Goal: Check status: Check status

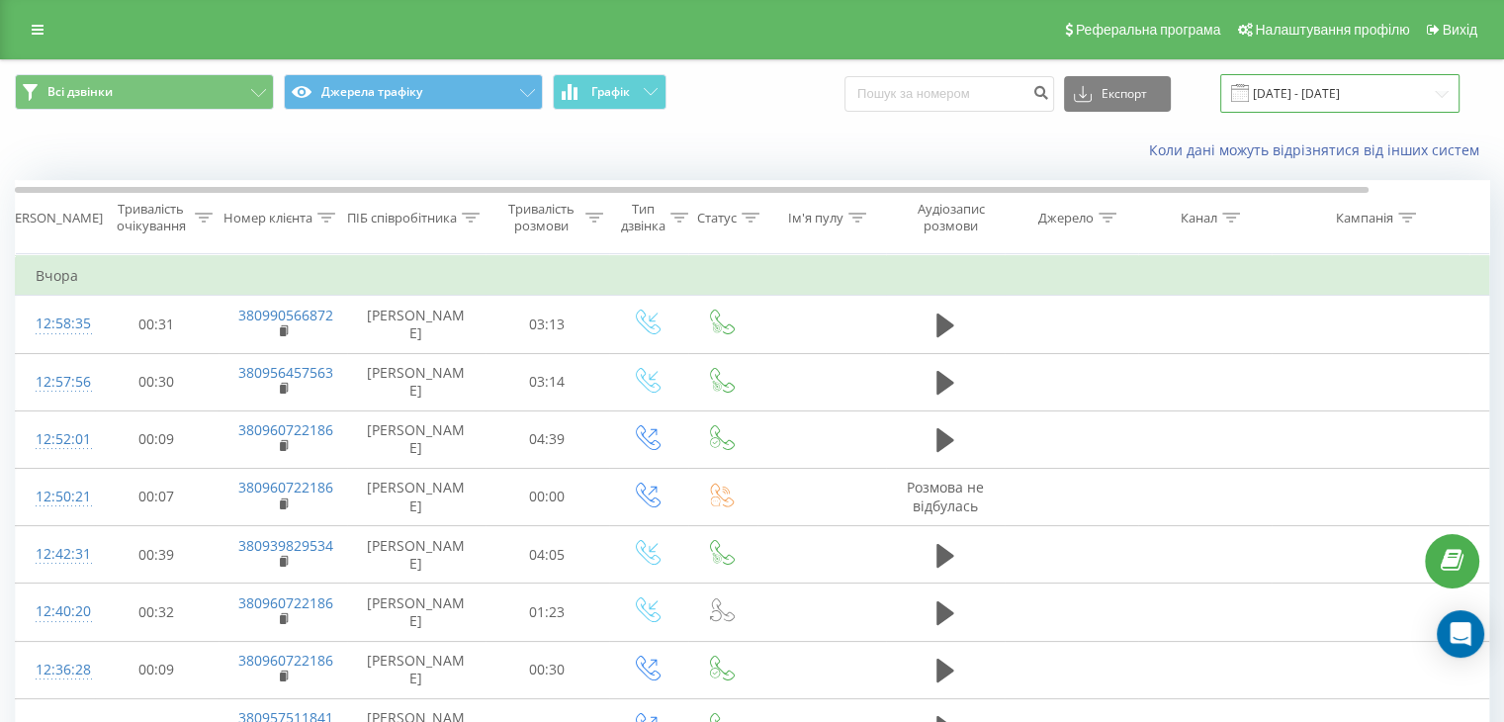
click at [1370, 93] on input "[DATE] - [DATE]" at bounding box center [1339, 93] width 239 height 39
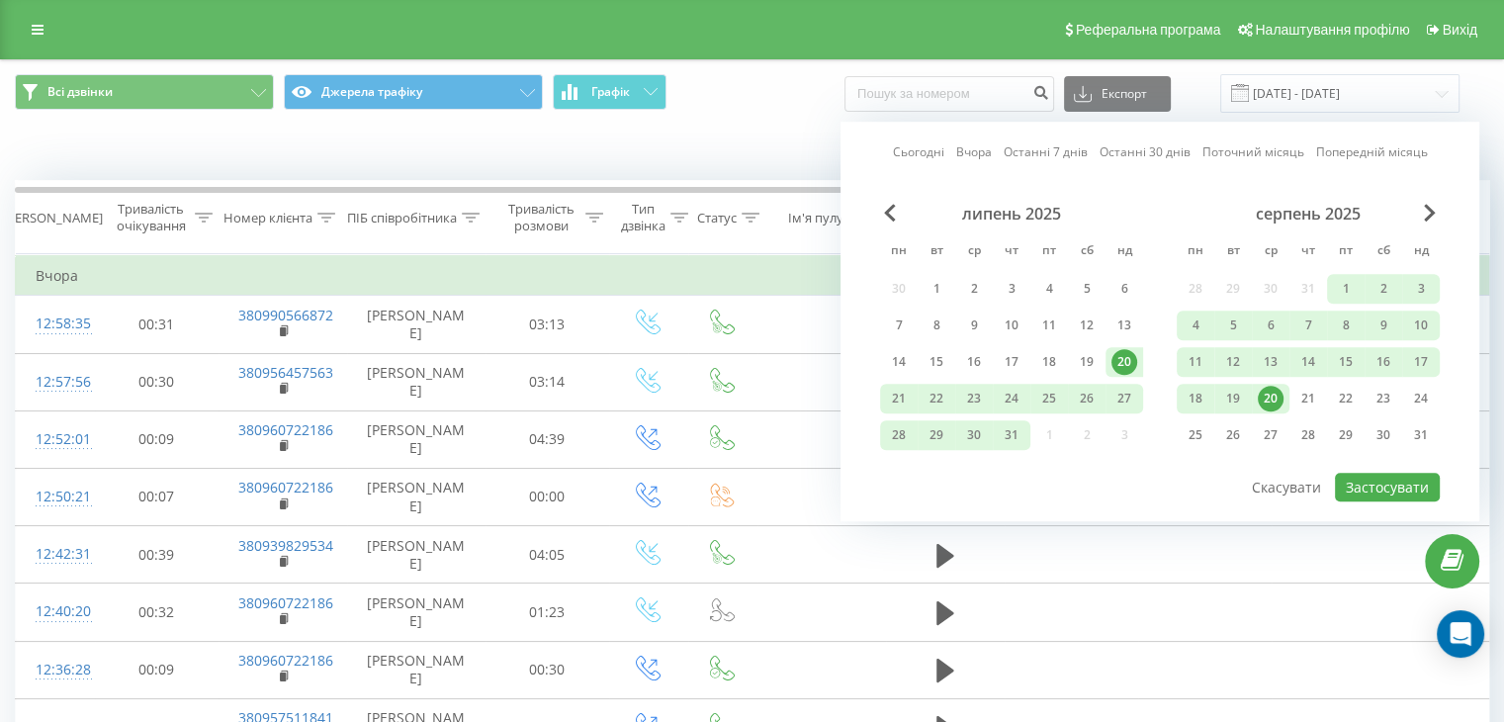
click at [1273, 396] on div "20" at bounding box center [1271, 399] width 26 height 26
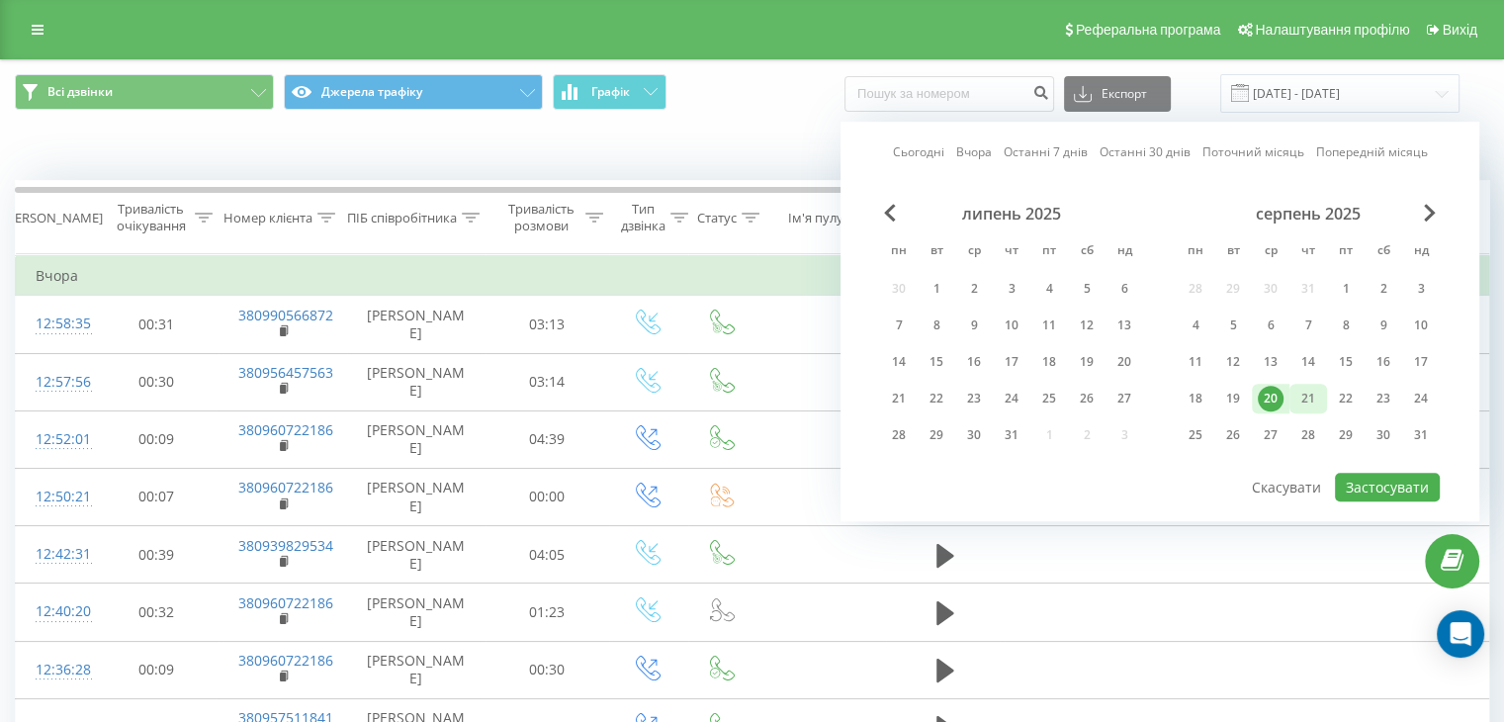
click at [1300, 393] on div "21" at bounding box center [1308, 399] width 26 height 26
click at [1269, 393] on div "20" at bounding box center [1271, 399] width 26 height 26
click at [1305, 400] on div "21" at bounding box center [1308, 399] width 26 height 26
click at [1271, 402] on div "20" at bounding box center [1271, 399] width 26 height 26
click at [1429, 211] on span "Next Month" at bounding box center [1430, 213] width 12 height 18
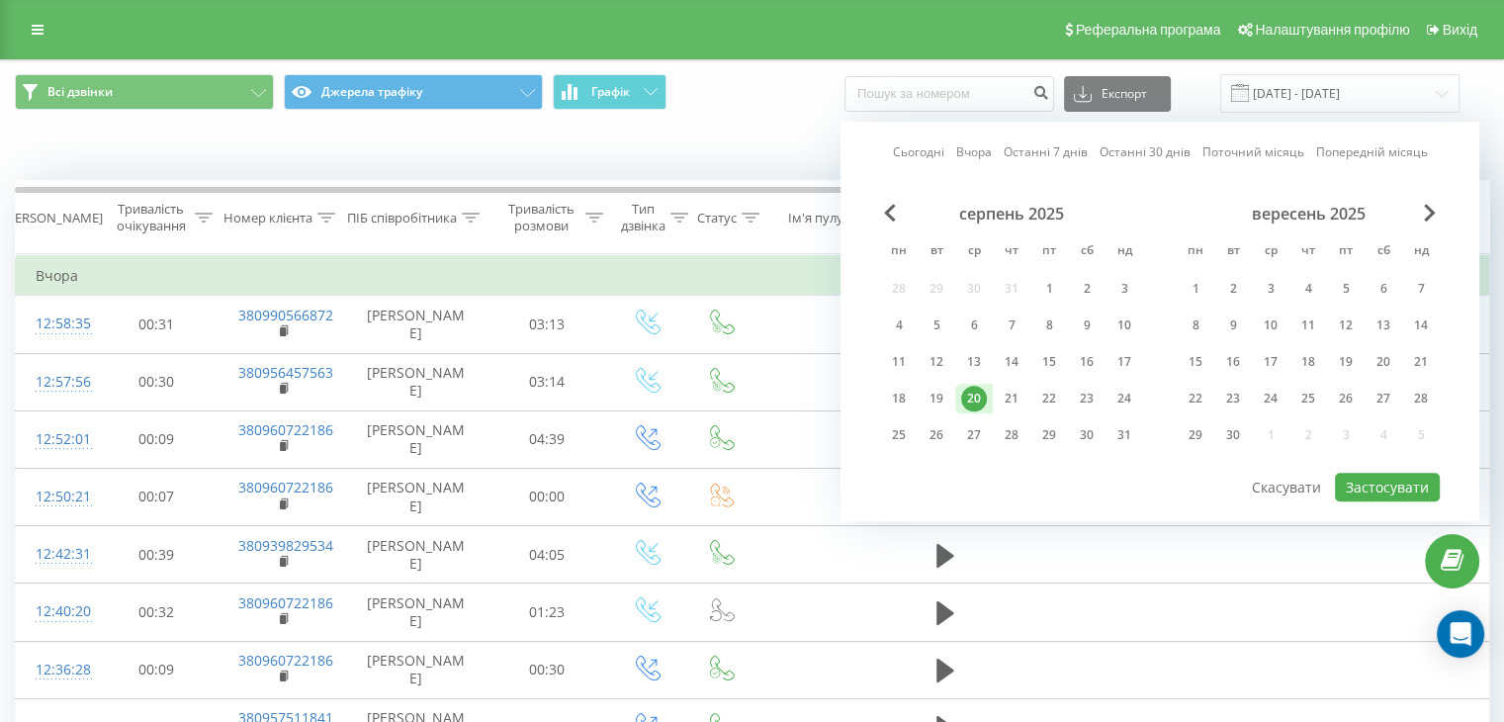
click at [901, 219] on div "серпень 2025" at bounding box center [1011, 214] width 263 height 20
click at [892, 216] on span "Previous Month" at bounding box center [890, 213] width 12 height 18
click at [922, 155] on link "Сьогодні" at bounding box center [918, 152] width 51 height 19
click at [1405, 473] on button "Застосувати" at bounding box center [1387, 487] width 105 height 29
type input "[DATE] - [DATE]"
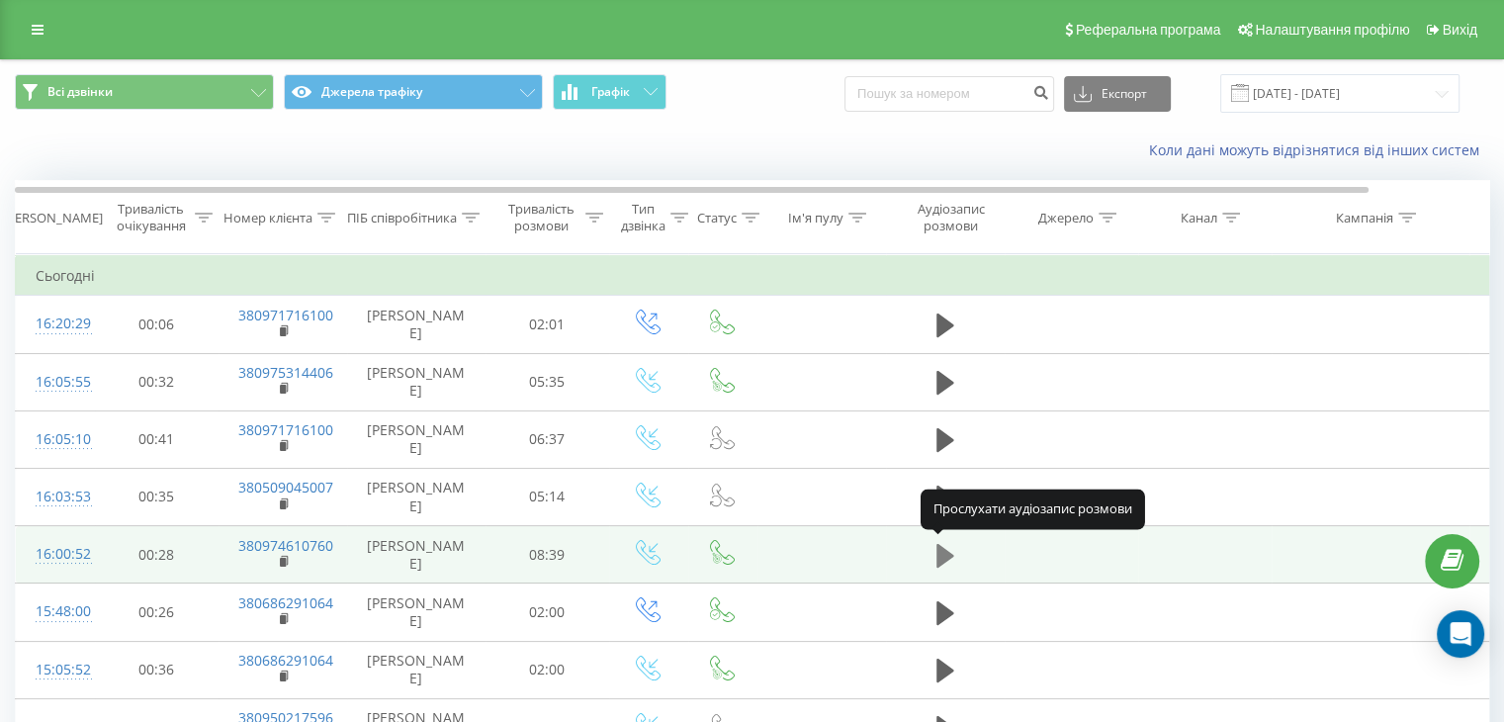
click at [941, 547] on icon at bounding box center [946, 555] width 18 height 24
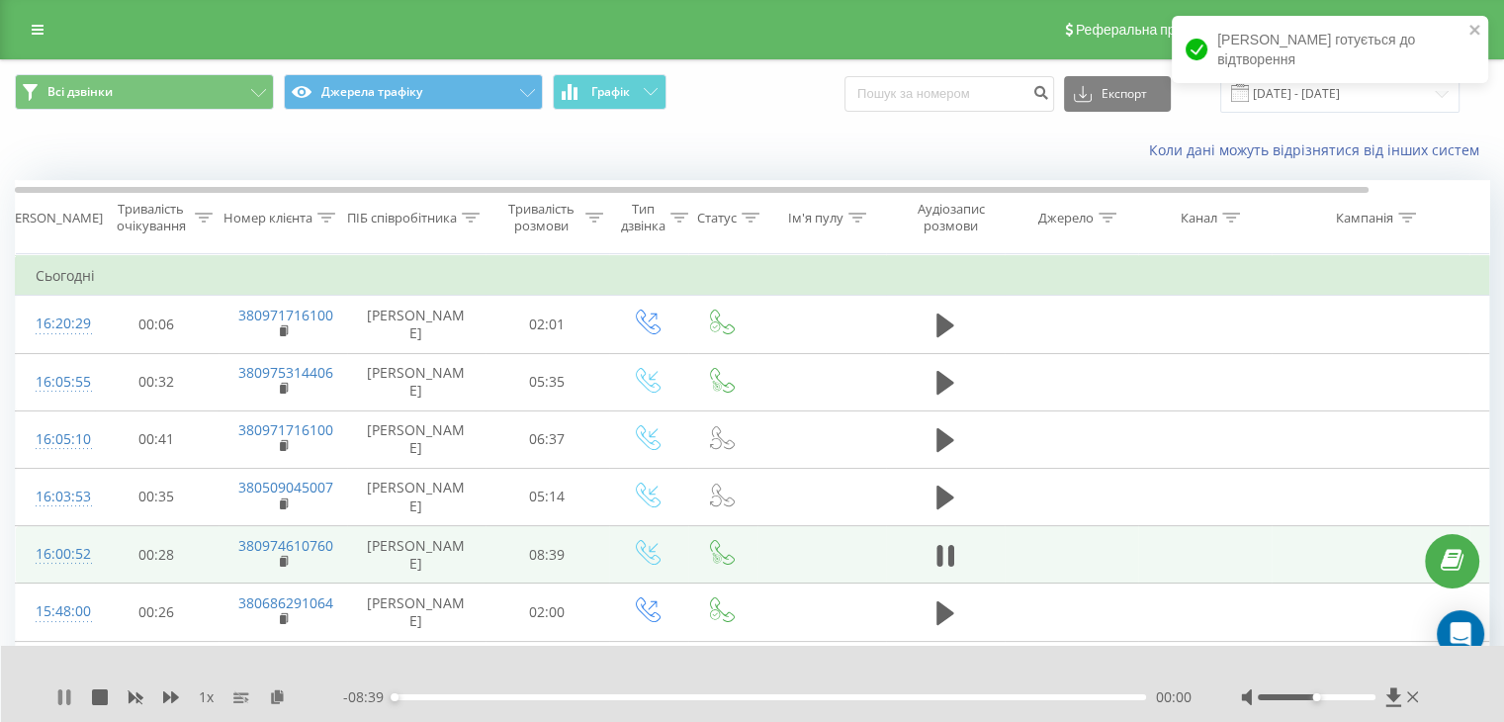
click at [70, 698] on icon at bounding box center [68, 697] width 4 height 16
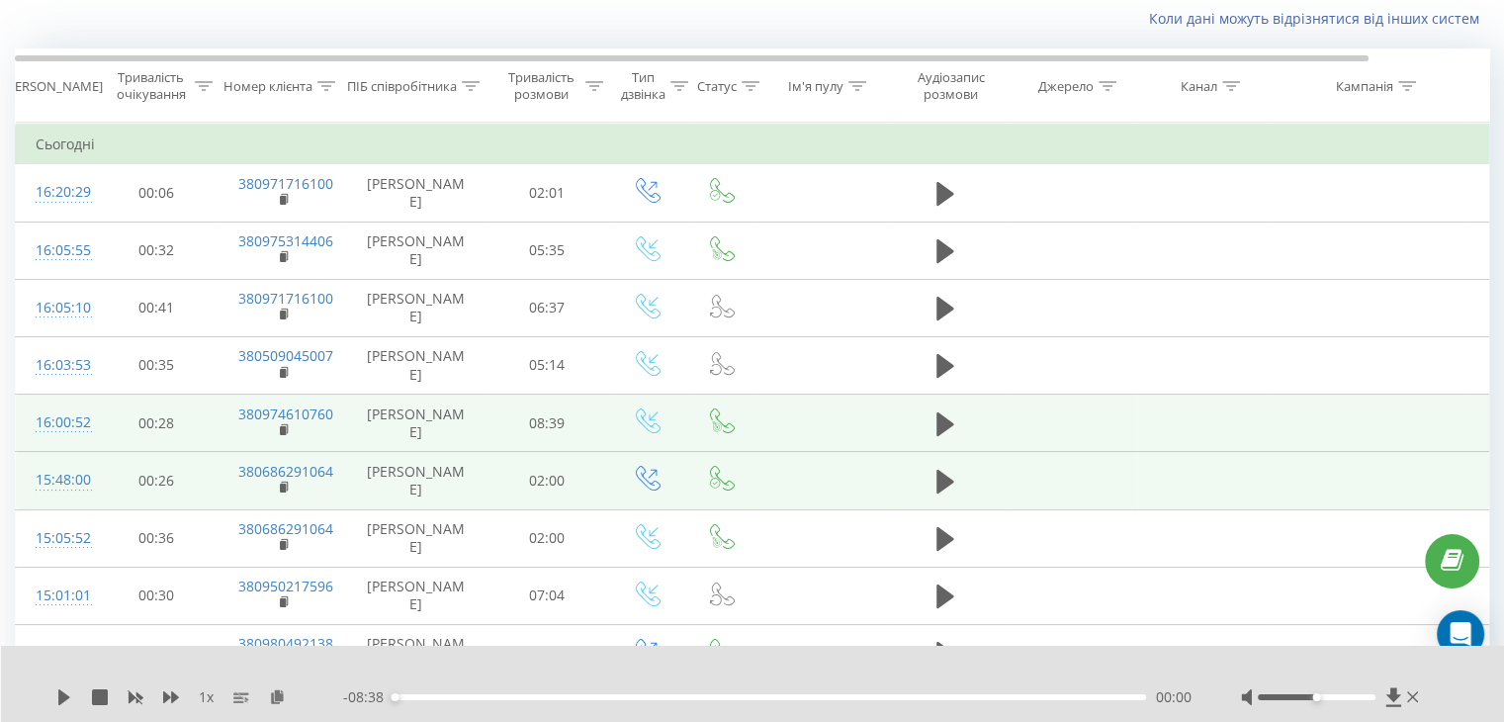
scroll to position [99, 0]
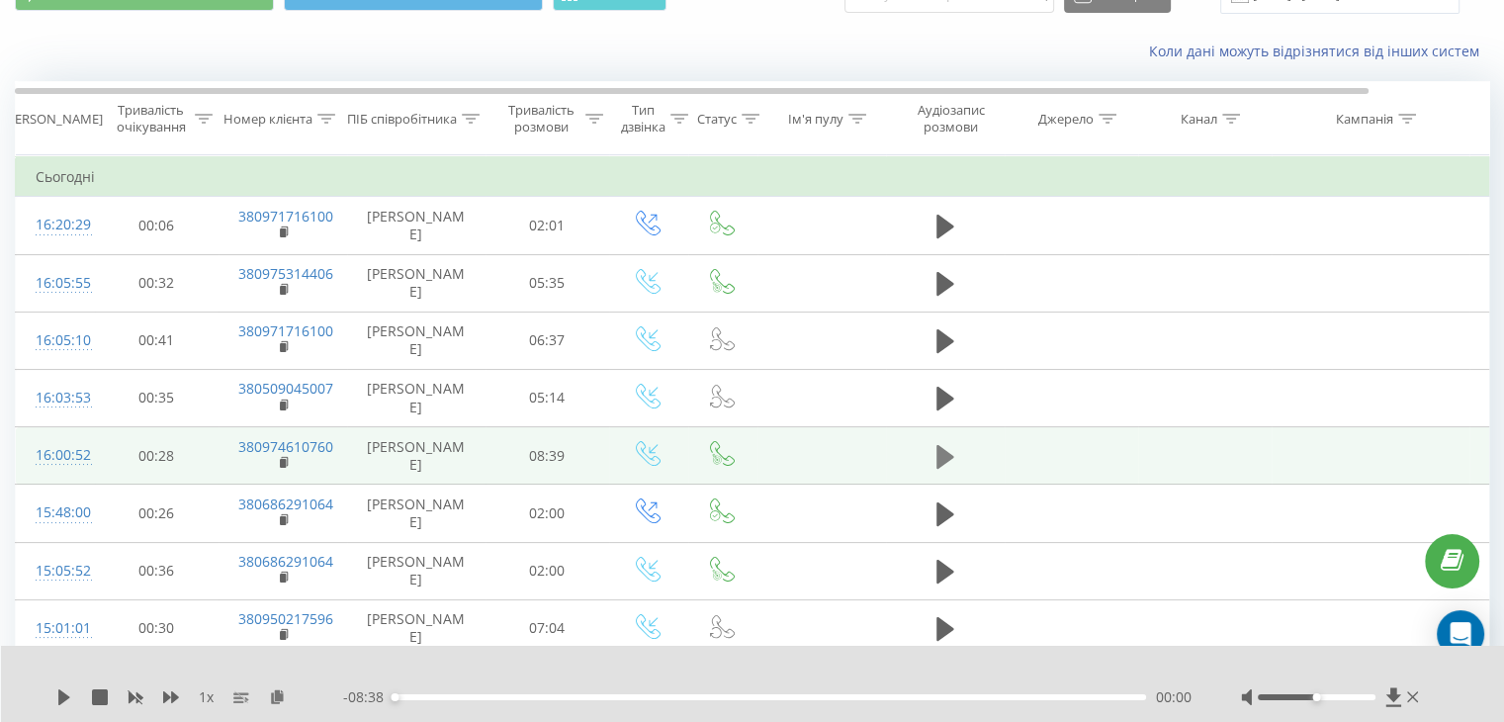
click at [937, 455] on icon at bounding box center [946, 456] width 18 height 24
click at [937, 455] on icon at bounding box center [940, 457] width 6 height 22
click at [937, 455] on icon at bounding box center [946, 456] width 18 height 24
click at [67, 699] on icon at bounding box center [68, 697] width 4 height 16
click at [1393, 698] on icon at bounding box center [1392, 696] width 15 height 19
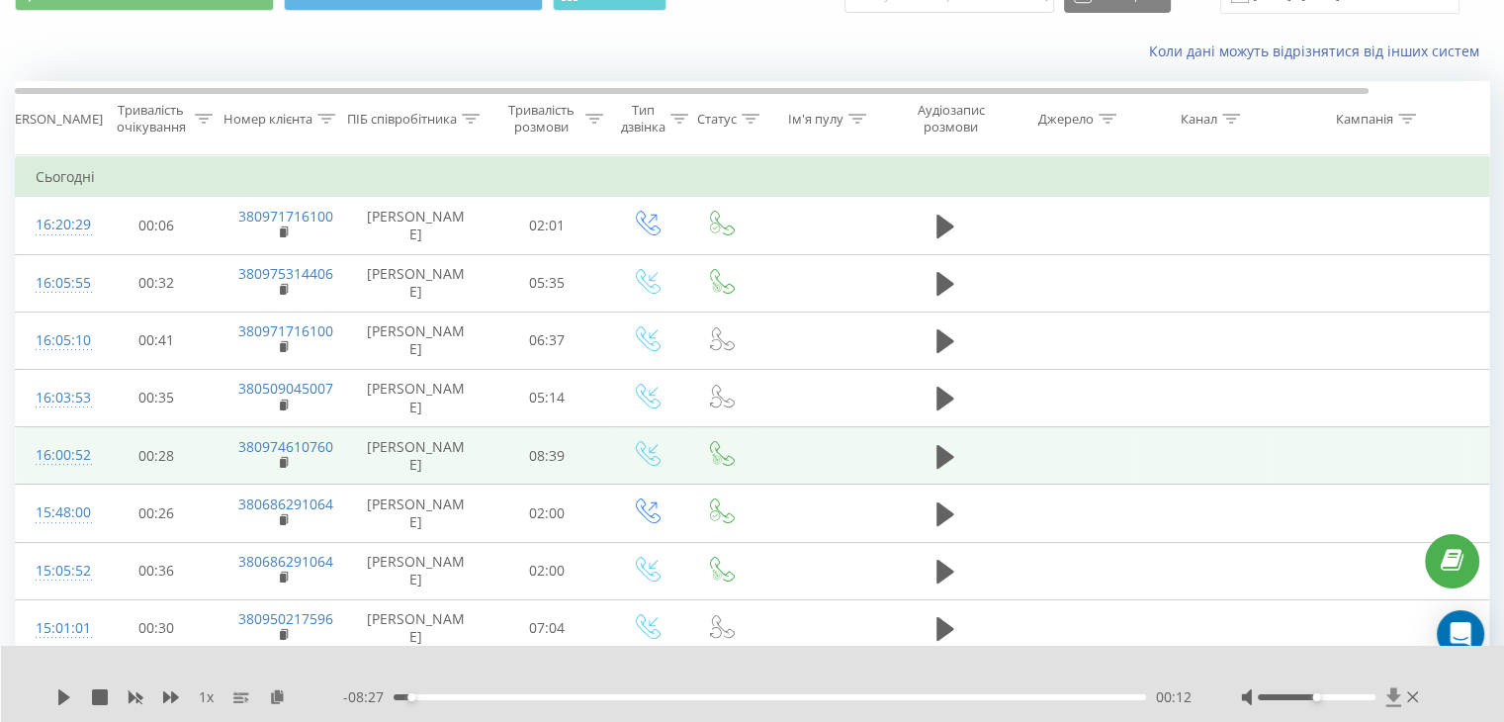
click at [1391, 695] on icon at bounding box center [1392, 696] width 15 height 19
